Goal: Transaction & Acquisition: Book appointment/travel/reservation

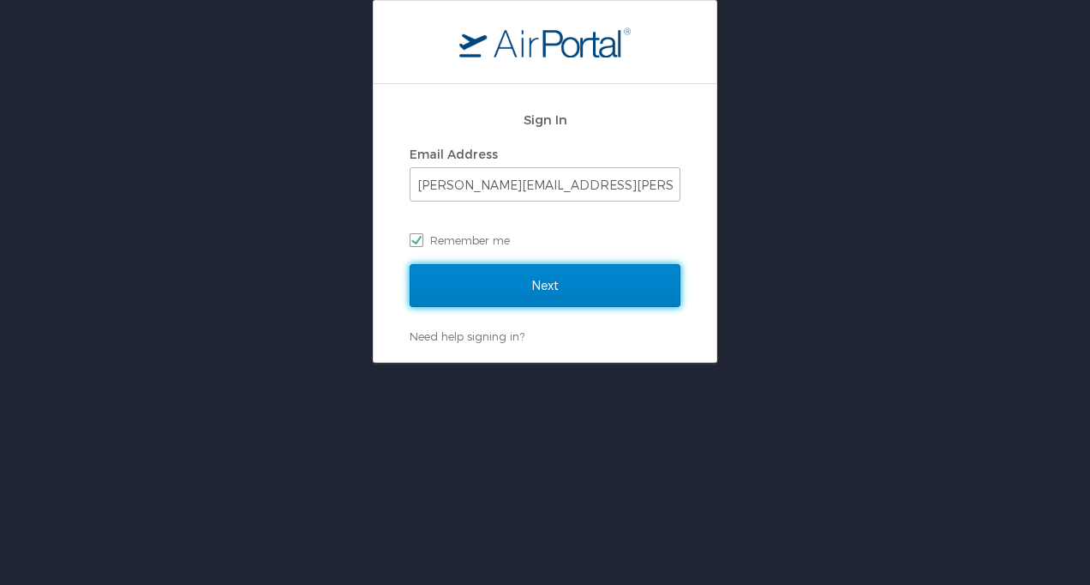
click at [512, 283] on input "Next" at bounding box center [545, 285] width 271 height 43
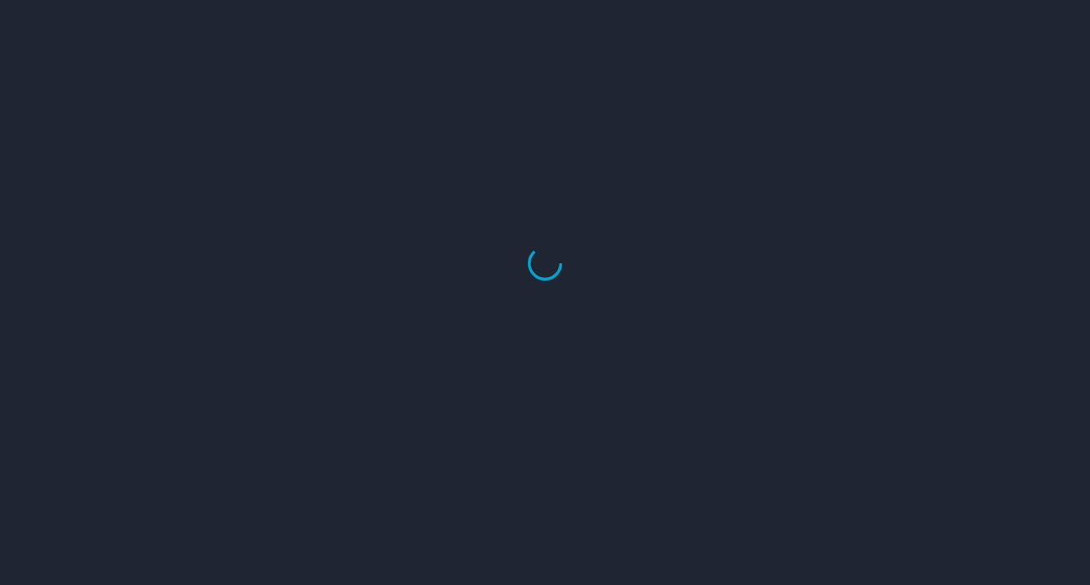
select select "US"
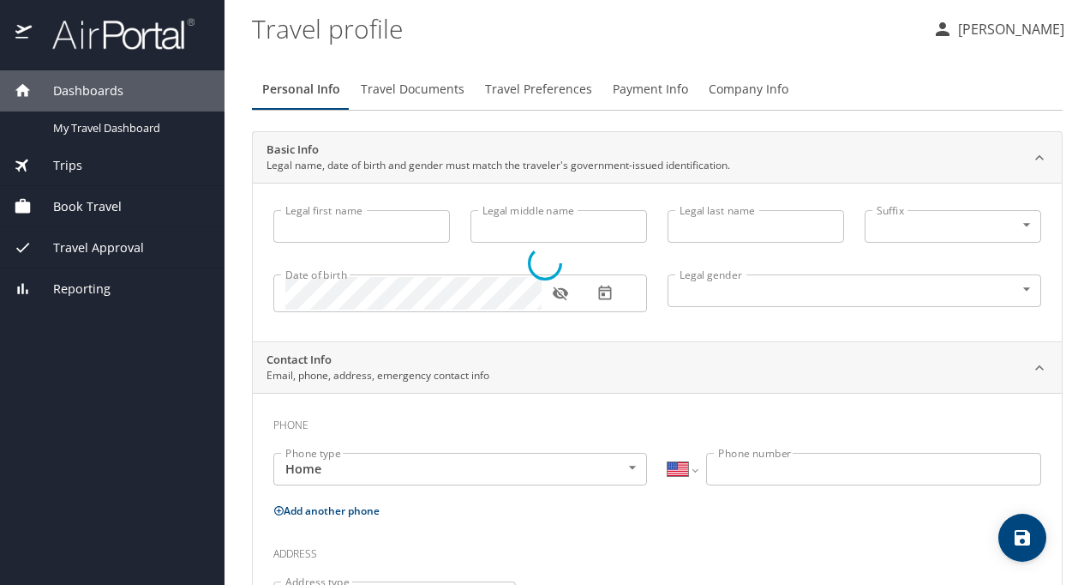
type input "Molly"
type input "Michelle"
type input "Hendricks-King"
type input "Female"
select select "US"
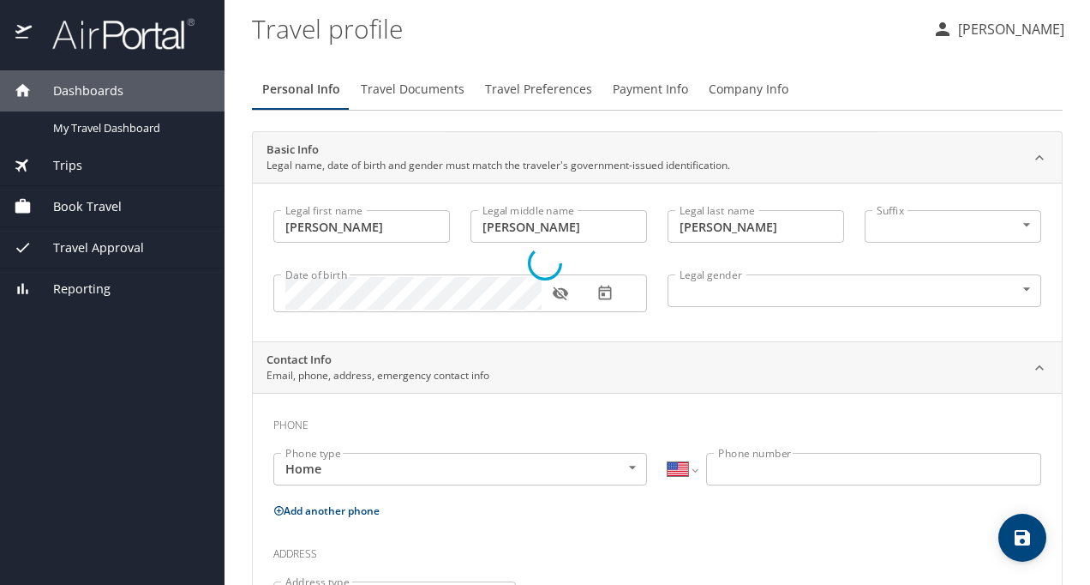
select select "US"
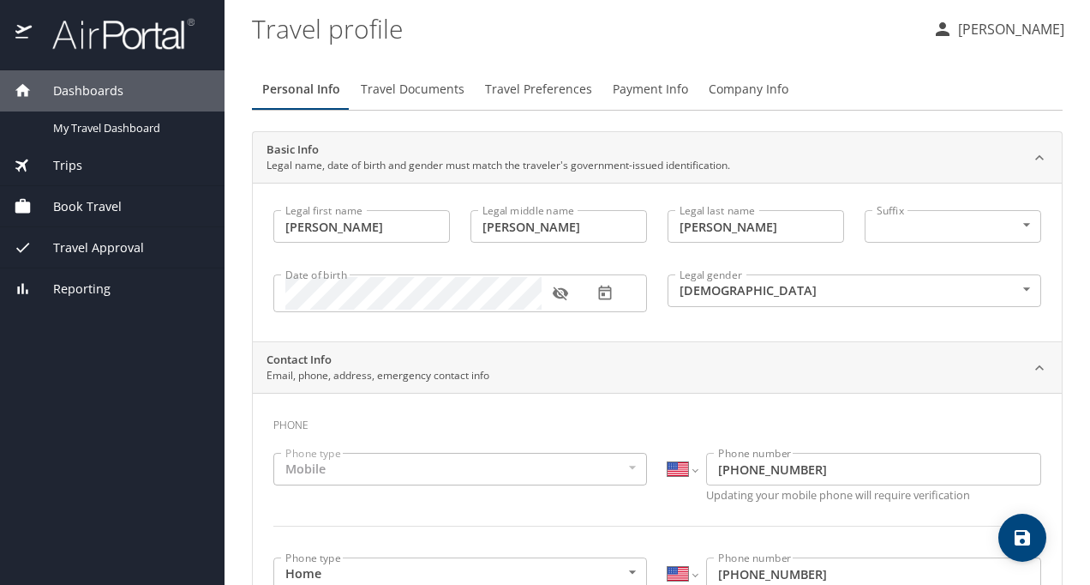
click at [99, 204] on span "Book Travel" at bounding box center [77, 206] width 90 height 19
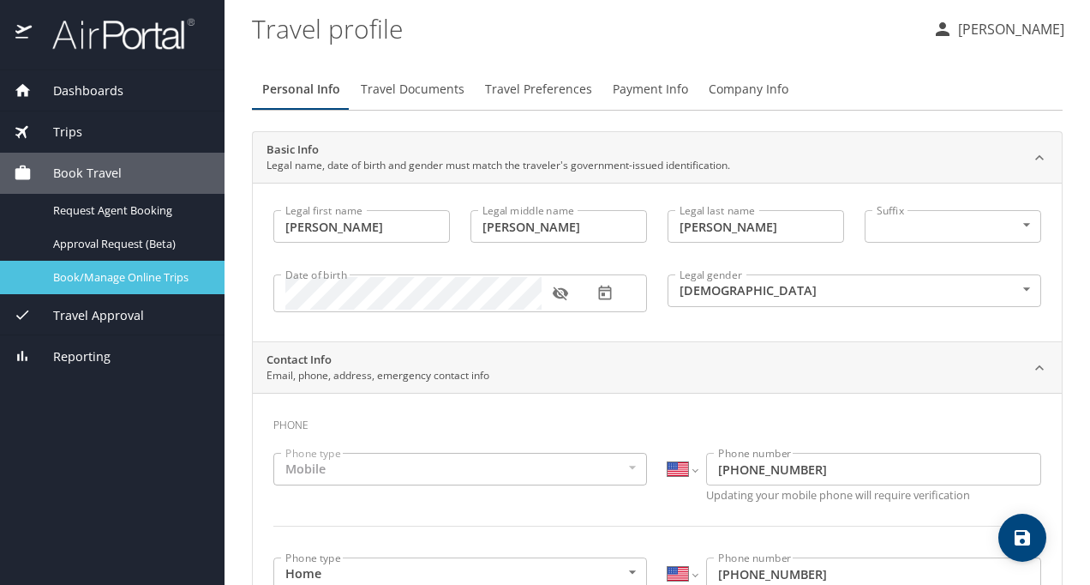
click at [87, 286] on div "Book/Manage Online Trips" at bounding box center [112, 277] width 197 height 20
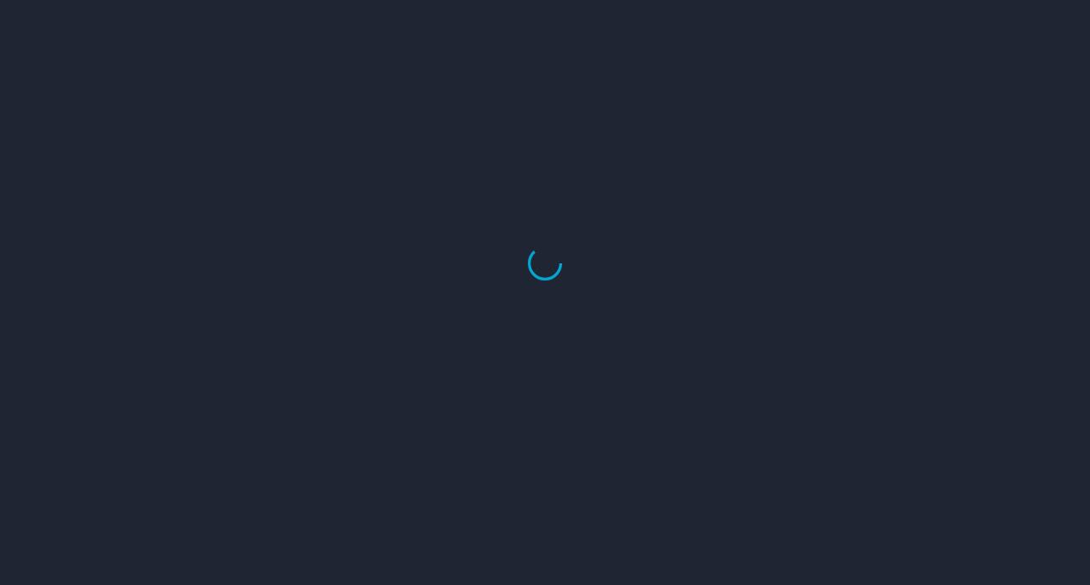
select select "US"
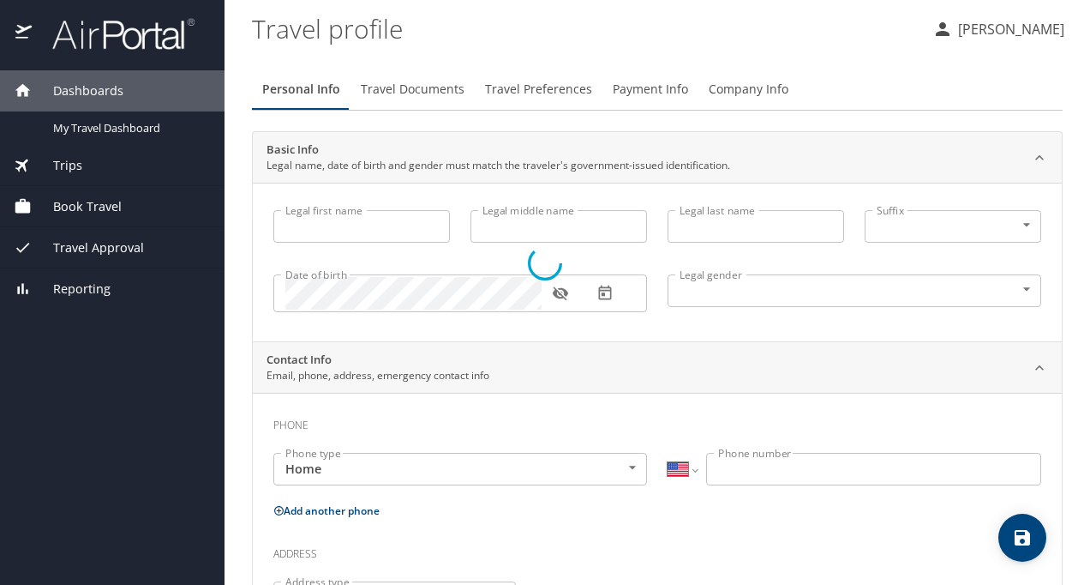
type input "Molly"
type input "Michelle"
type input "Hendricks-King"
type input "Female"
select select "US"
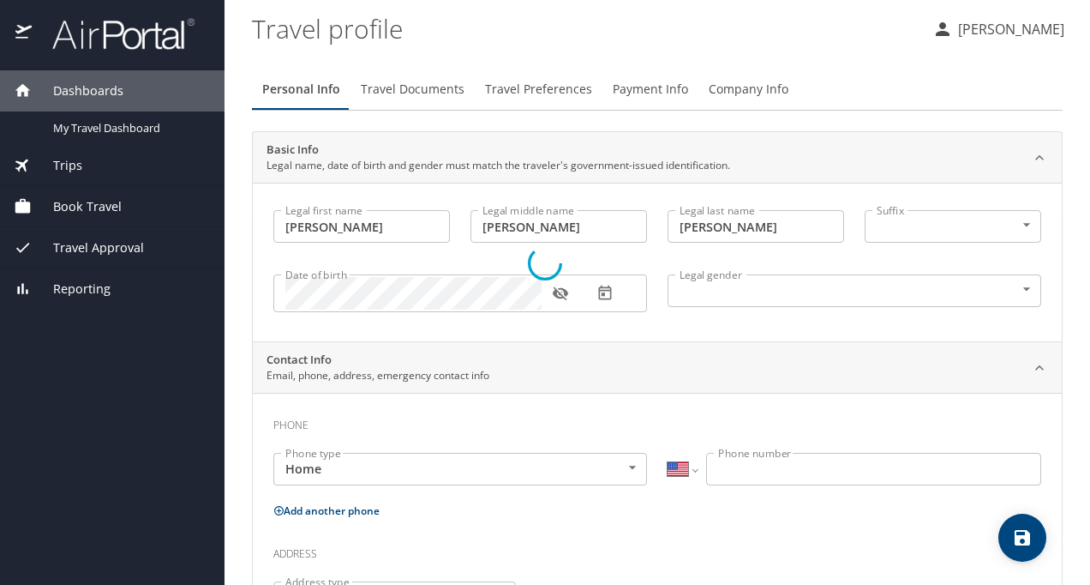
select select "US"
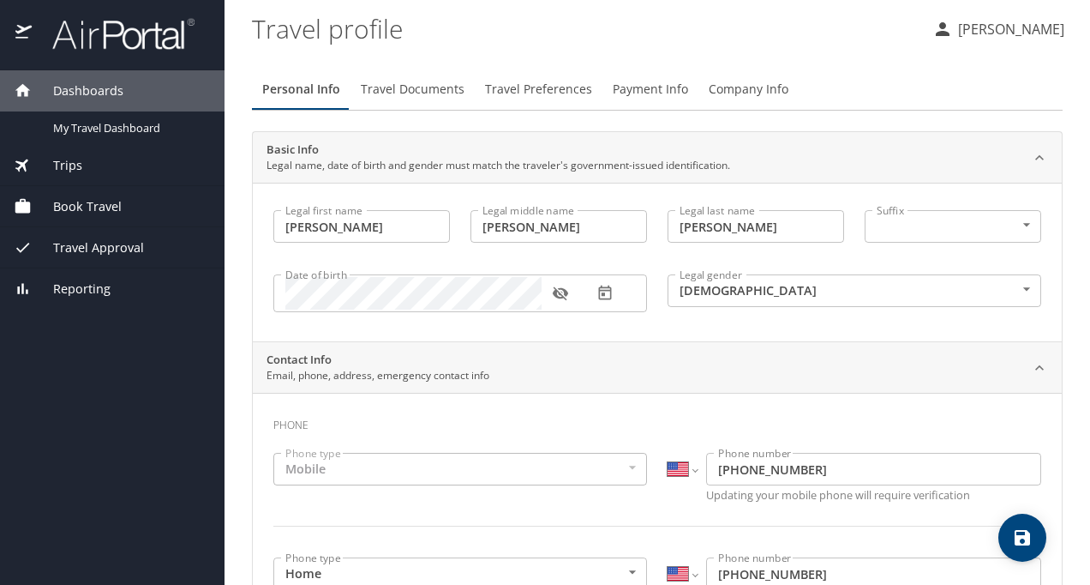
click at [106, 211] on span "Book Travel" at bounding box center [77, 206] width 90 height 19
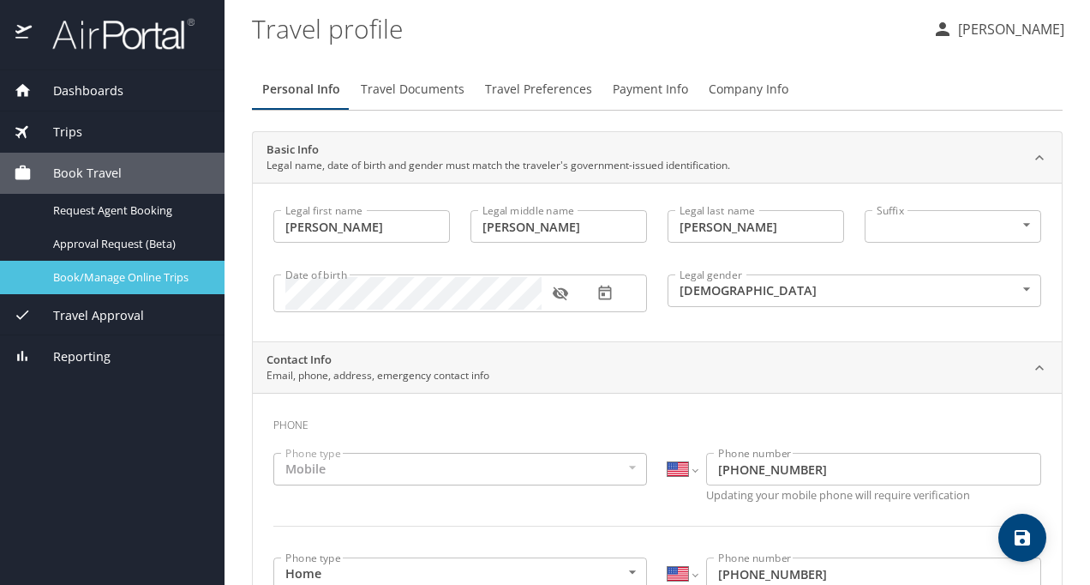
click at [102, 276] on span "Book/Manage Online Trips" at bounding box center [128, 277] width 151 height 16
